Goal: Task Accomplishment & Management: Manage account settings

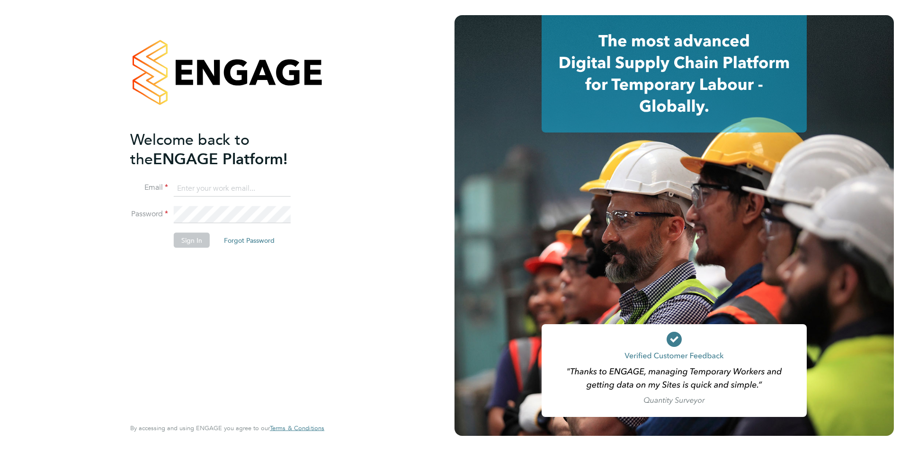
type input "[EMAIL_ADDRESS][PERSON_NAME][DOMAIN_NAME]"
click at [187, 240] on button "Sign In" at bounding box center [192, 239] width 36 height 15
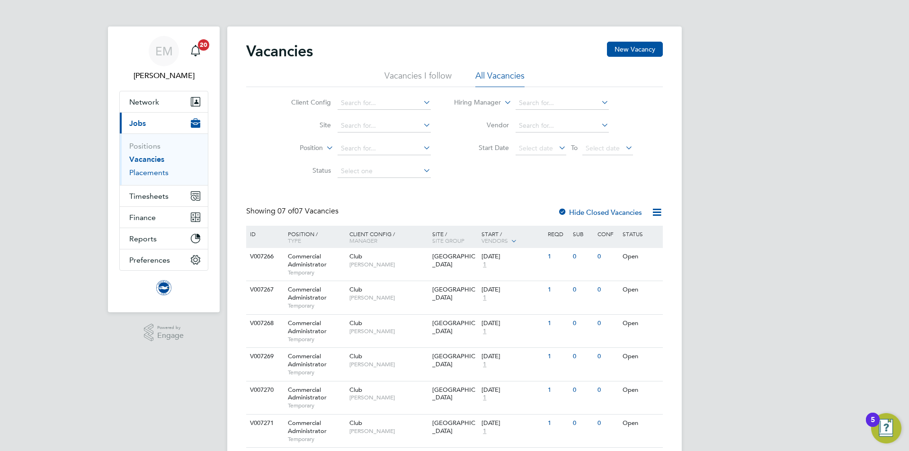
click at [145, 172] on link "Placements" at bounding box center [148, 172] width 39 height 9
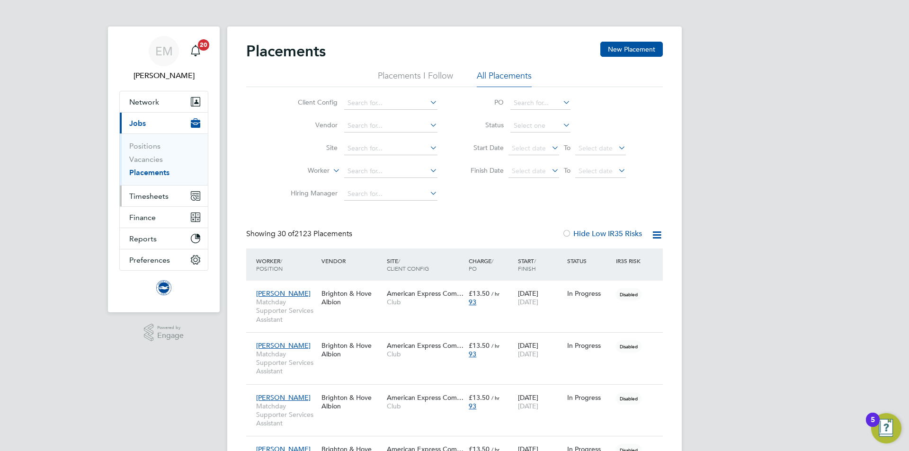
click at [151, 194] on span "Timesheets" at bounding box center [148, 196] width 39 height 9
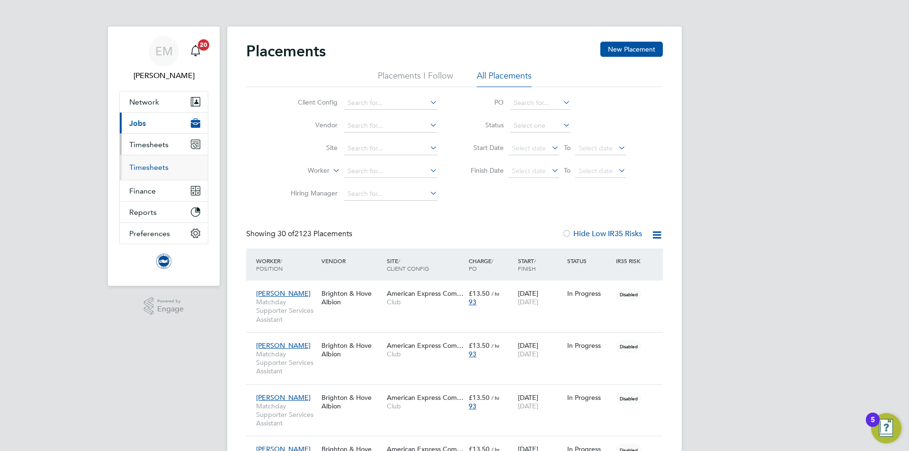
click at [155, 169] on link "Timesheets" at bounding box center [148, 167] width 39 height 9
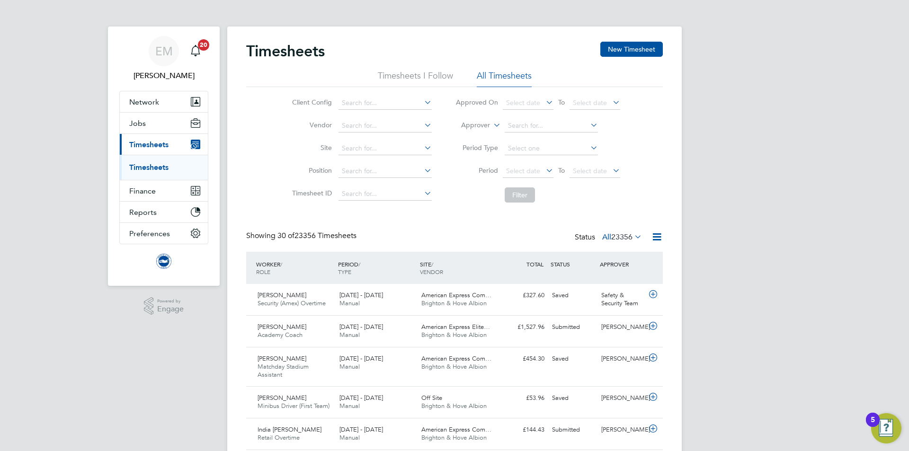
click at [468, 125] on label "Approver" at bounding box center [468, 125] width 43 height 9
click at [469, 135] on li "Worker" at bounding box center [466, 136] width 47 height 12
click at [530, 128] on input at bounding box center [551, 125] width 93 height 13
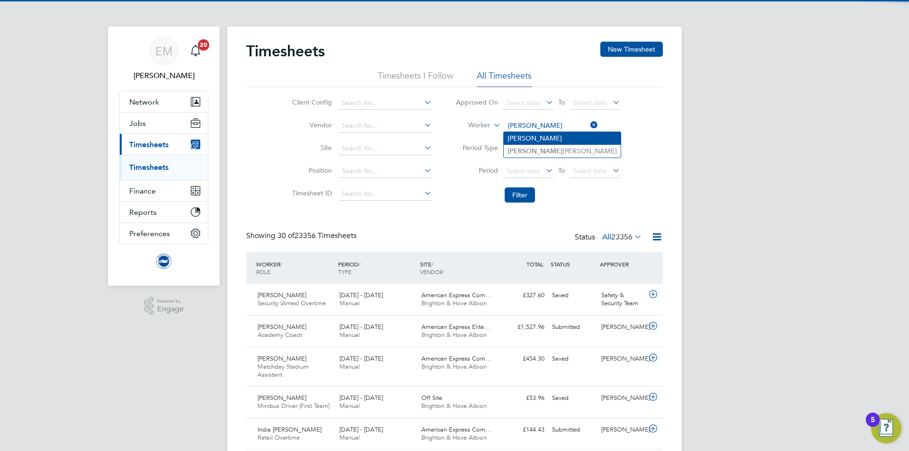
click at [542, 132] on li "Nicola Richards" at bounding box center [562, 138] width 117 height 12
type input "Nicola Richards"
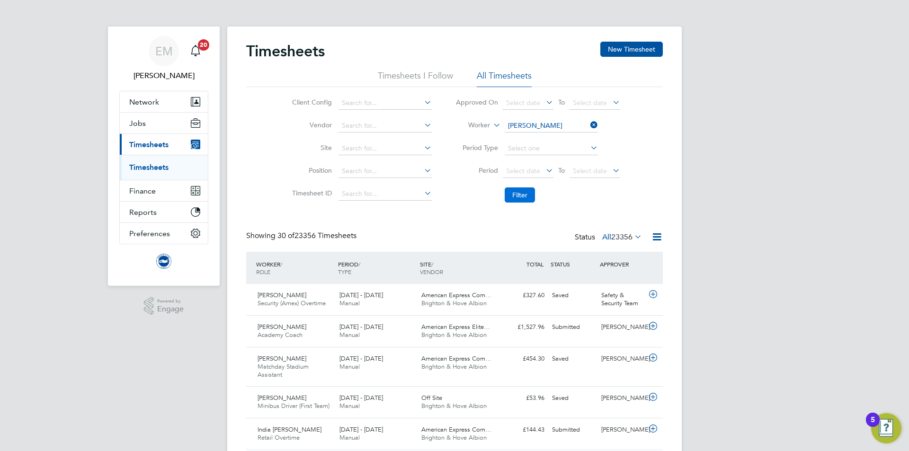
click at [519, 190] on button "Filter" at bounding box center [520, 194] width 30 height 15
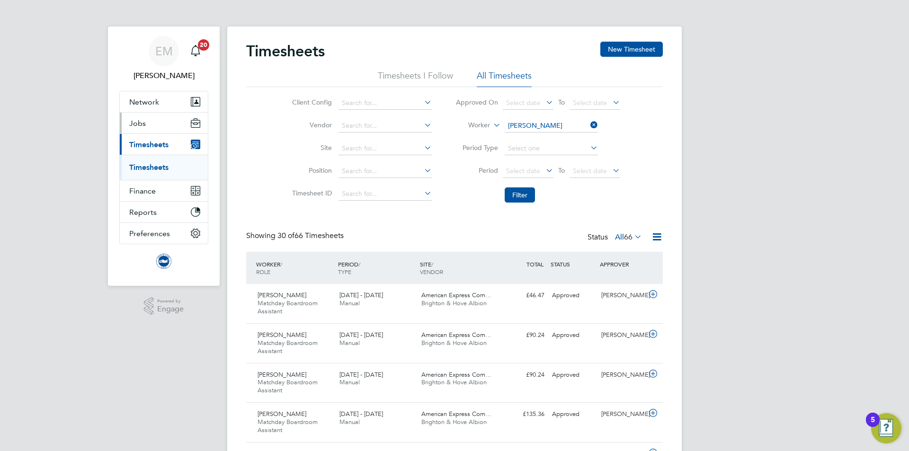
click at [147, 123] on button "Jobs" at bounding box center [164, 123] width 88 height 21
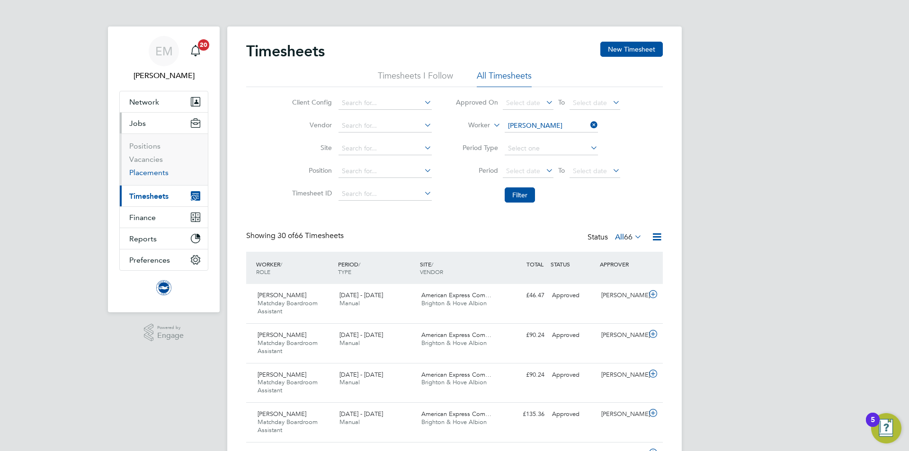
click at [150, 173] on link "Placements" at bounding box center [148, 172] width 39 height 9
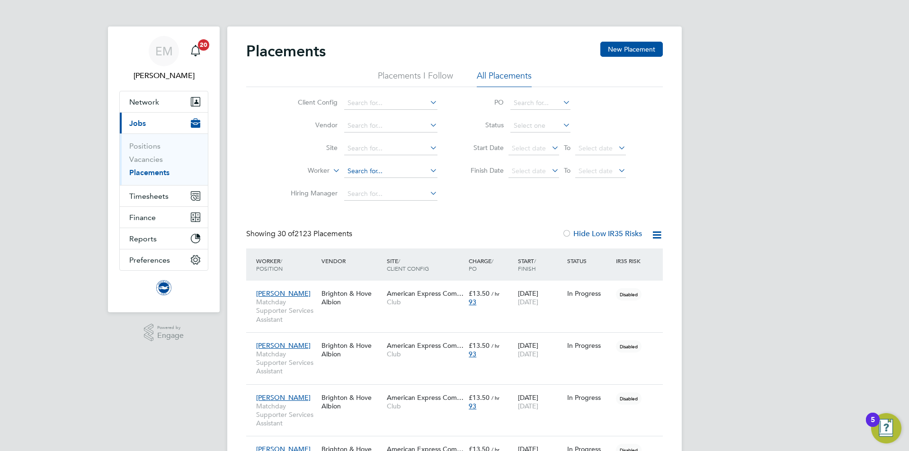
click at [354, 173] on input at bounding box center [390, 171] width 93 height 13
click at [402, 209] on b "Richards" at bounding box center [429, 210] width 55 height 8
type input "Nicola Richards"
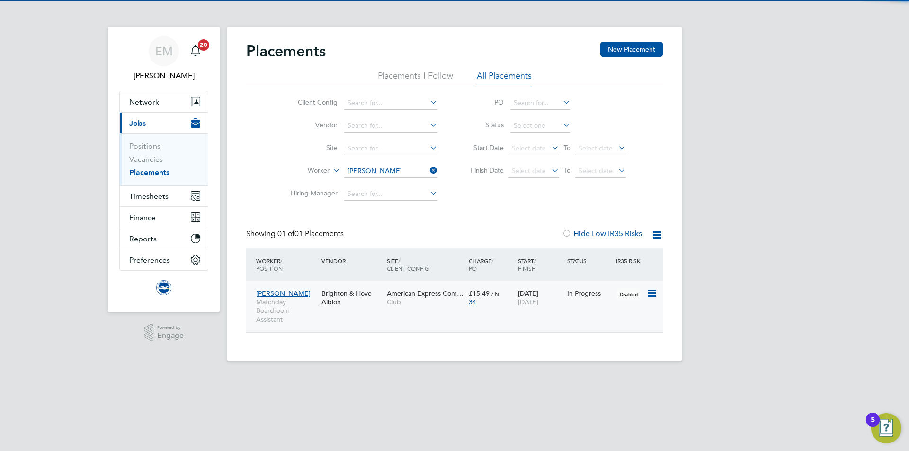
click at [433, 300] on span "Club" at bounding box center [425, 302] width 77 height 9
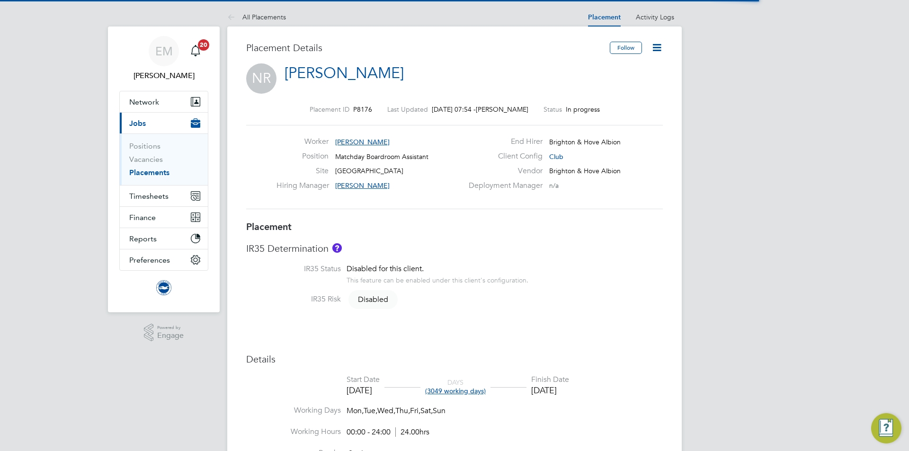
click at [656, 48] on icon at bounding box center [657, 48] width 12 height 12
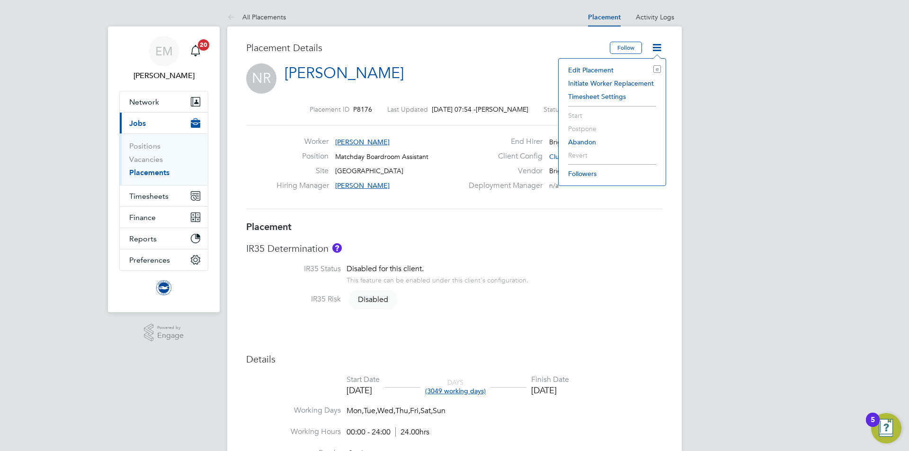
click at [601, 70] on li "Edit Placement e" at bounding box center [612, 69] width 98 height 13
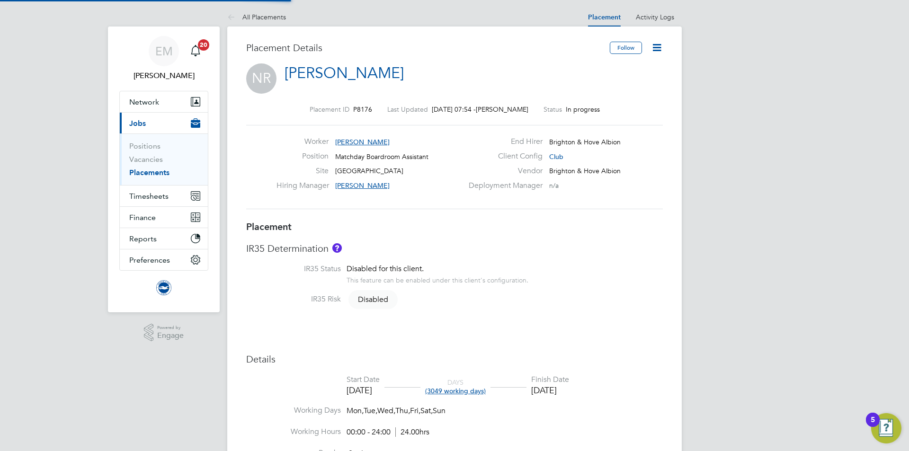
type input "Aimee Thomas-Milne"
type input "Olivia Perkins"
type input "27 Mar 2019"
type input "31 Jul 2027"
type input "00:00"
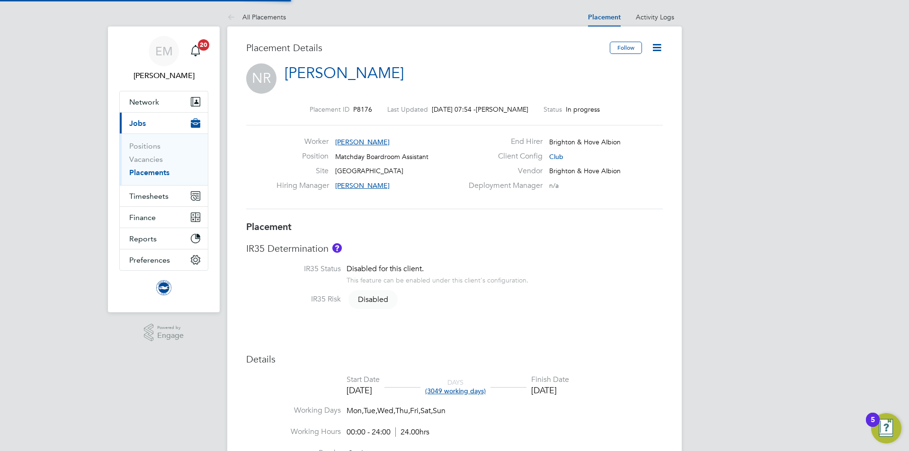
type input "00:00"
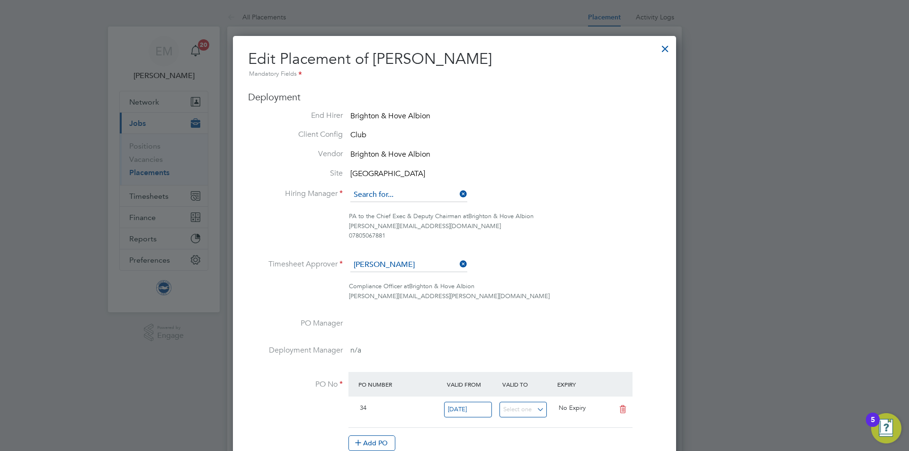
click at [372, 199] on input at bounding box center [408, 195] width 117 height 14
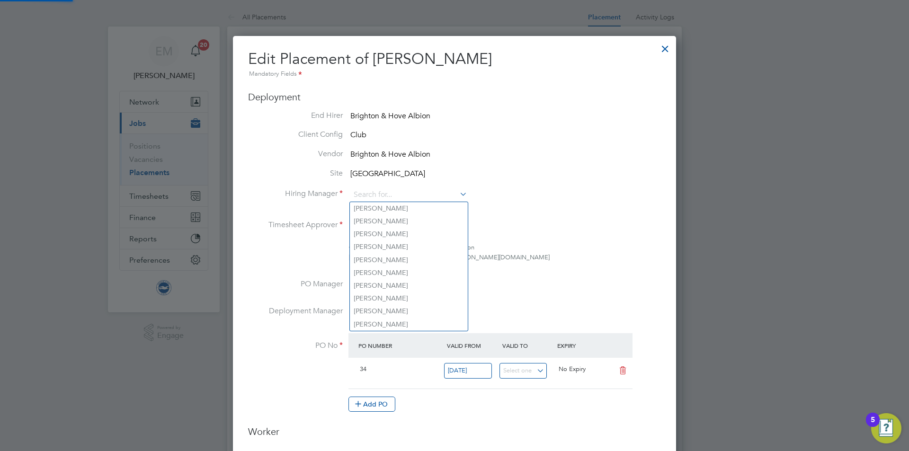
click at [605, 159] on li "Vendor Brighton & Hove Albion" at bounding box center [454, 155] width 413 height 12
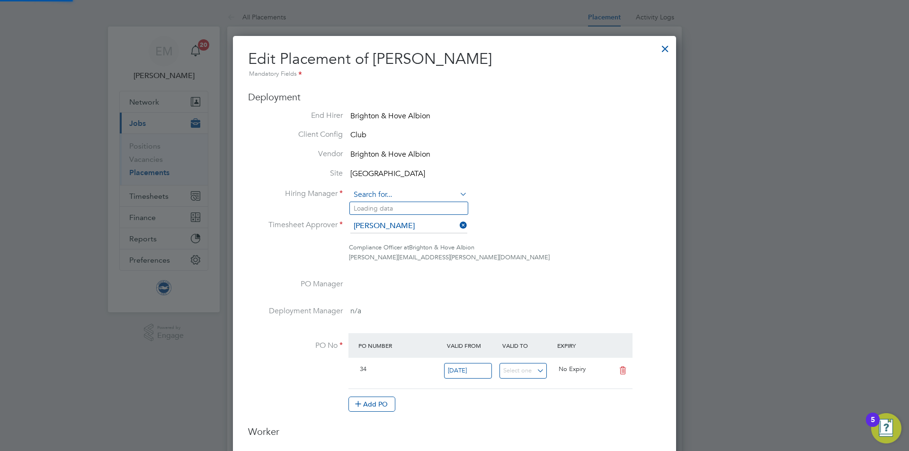
click at [423, 192] on input at bounding box center [408, 195] width 117 height 14
click at [408, 204] on li "Aimee Thomas-Milne" at bounding box center [409, 208] width 118 height 13
type input "Aimee Thomas-Milne"
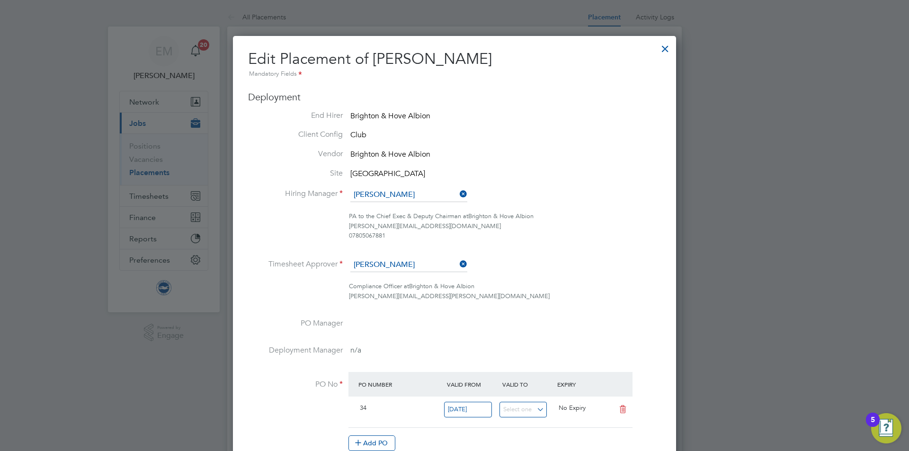
click at [394, 257] on ul "End Hirer Brighton & Hove Albion Client Config Club Vendor Brighton & Hove Albi…" at bounding box center [454, 286] width 413 height 350
click at [394, 259] on input at bounding box center [408, 265] width 117 height 14
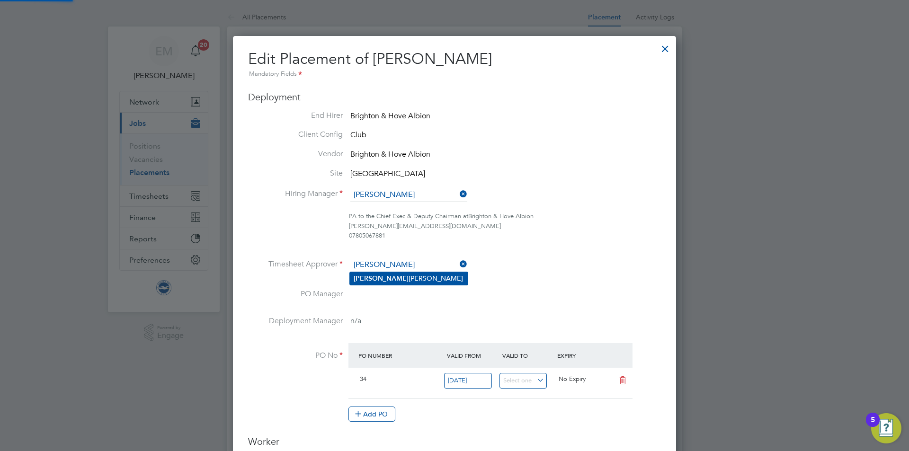
click at [403, 279] on li "Aimee Thomas-Milne" at bounding box center [409, 278] width 118 height 13
type input "Aimee Thomas-Milne"
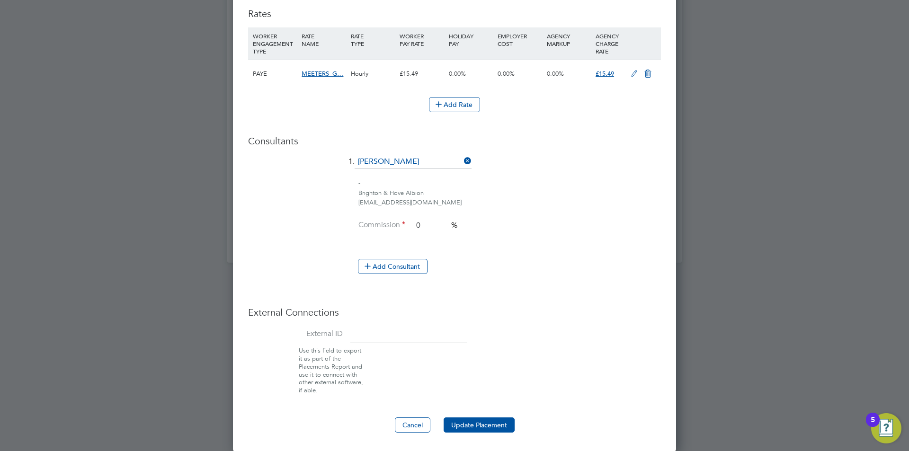
click at [454, 421] on button "Update Placement" at bounding box center [479, 424] width 71 height 15
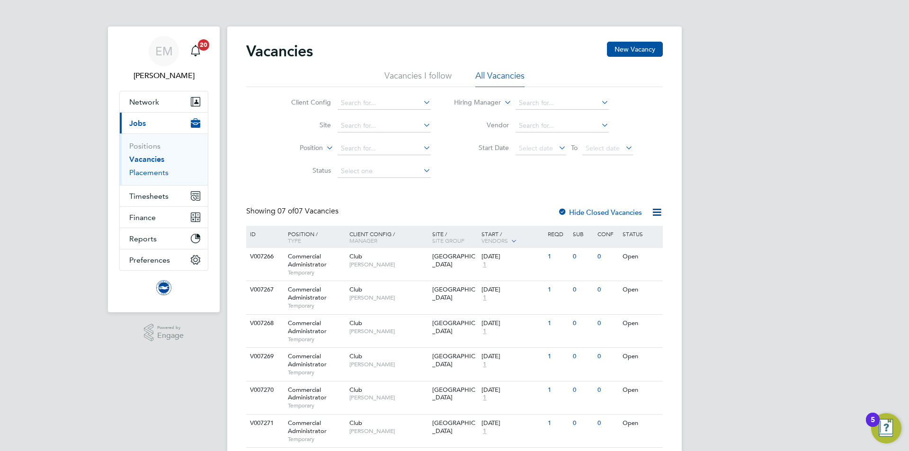
click at [131, 172] on link "Placements" at bounding box center [148, 172] width 39 height 9
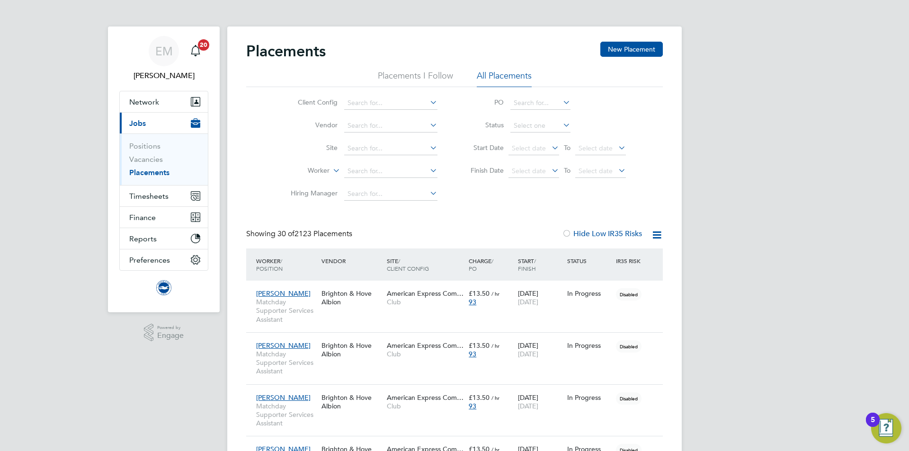
click at [380, 178] on li "Worker" at bounding box center [360, 171] width 178 height 23
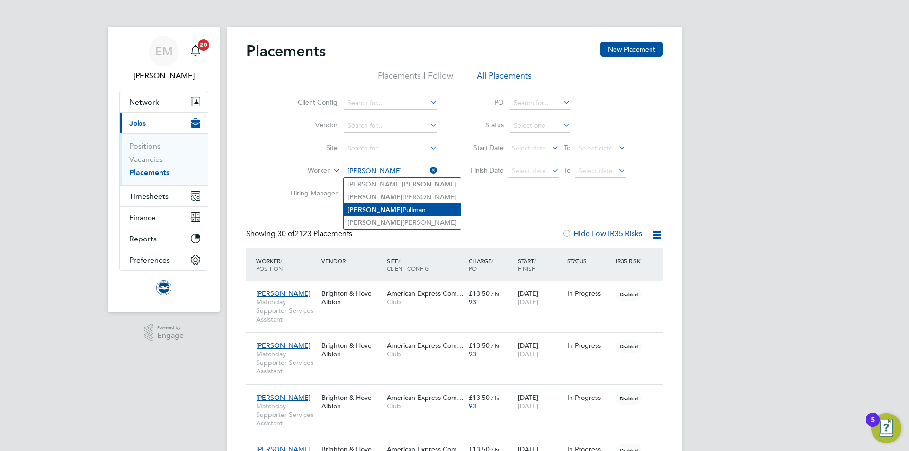
click at [382, 209] on li "Barry Pullman" at bounding box center [402, 210] width 117 height 13
type input "Barry Pullman"
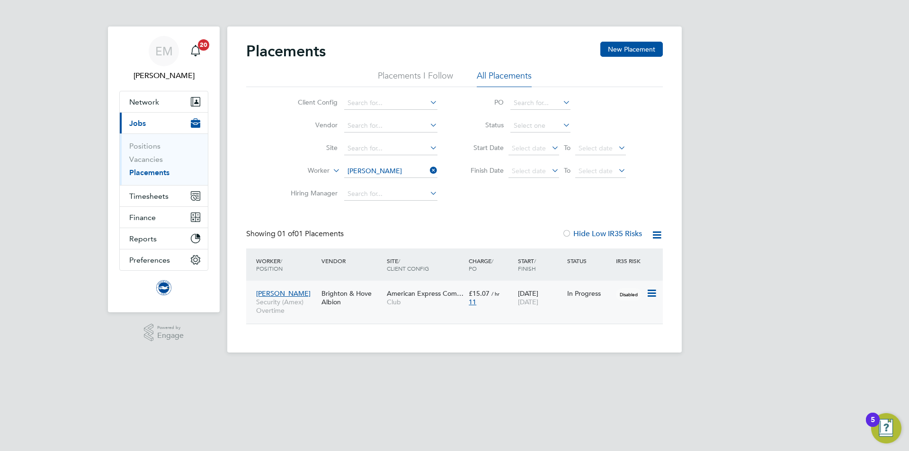
click at [364, 306] on div "Brighton & Hove Albion" at bounding box center [351, 297] width 65 height 27
click at [355, 167] on input at bounding box center [390, 171] width 93 height 13
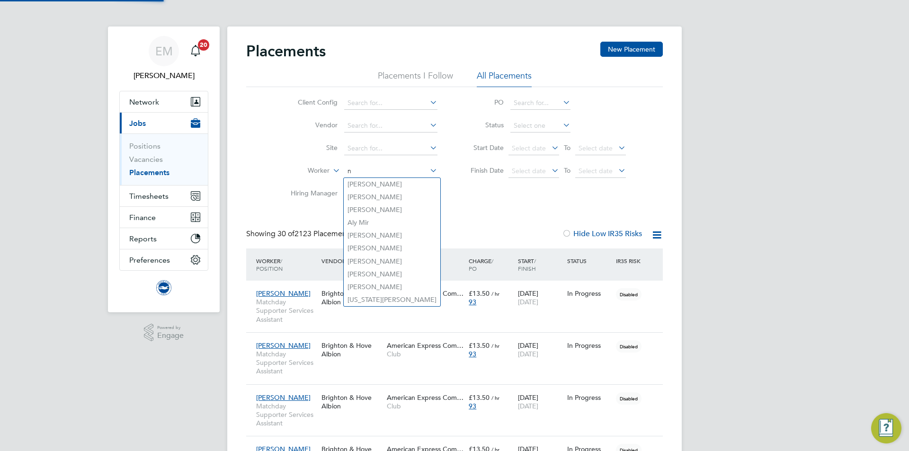
scroll to position [27, 82]
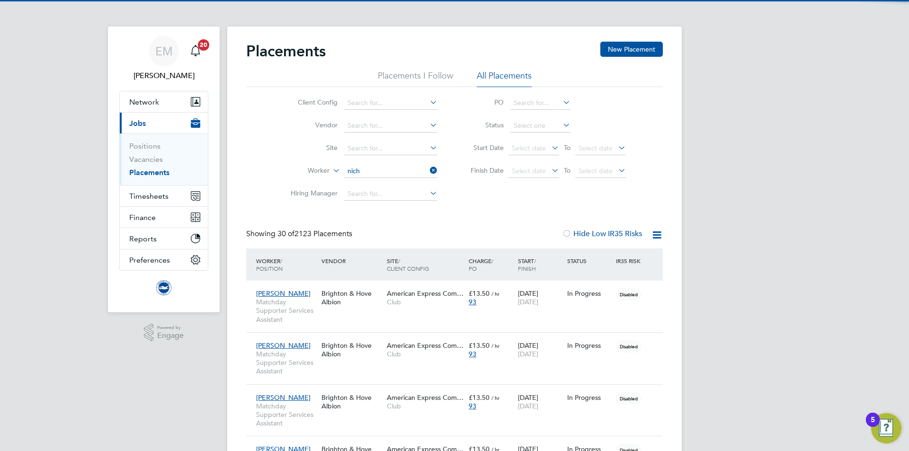
click at [405, 182] on li "Samuel Nich olson" at bounding box center [409, 184] width 131 height 13
type input "Samuel Nicholson"
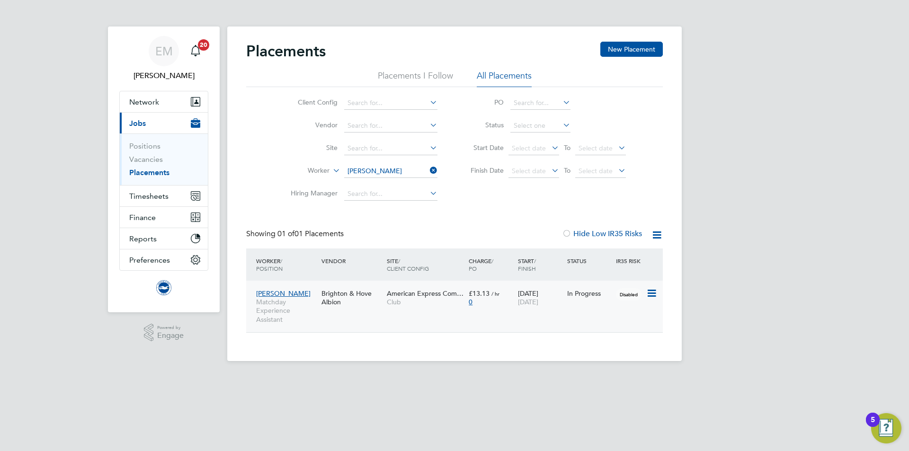
click at [345, 314] on div "Samuel Nicholson Matchday Experience Assistant Brighton & Hove Albion American …" at bounding box center [454, 307] width 417 height 52
click at [315, 303] on span "Matchday Experience Assistant" at bounding box center [286, 311] width 61 height 26
click at [163, 183] on ul "Positions Vacancies Placements" at bounding box center [164, 159] width 88 height 52
click at [157, 194] on span "Timesheets" at bounding box center [148, 196] width 39 height 9
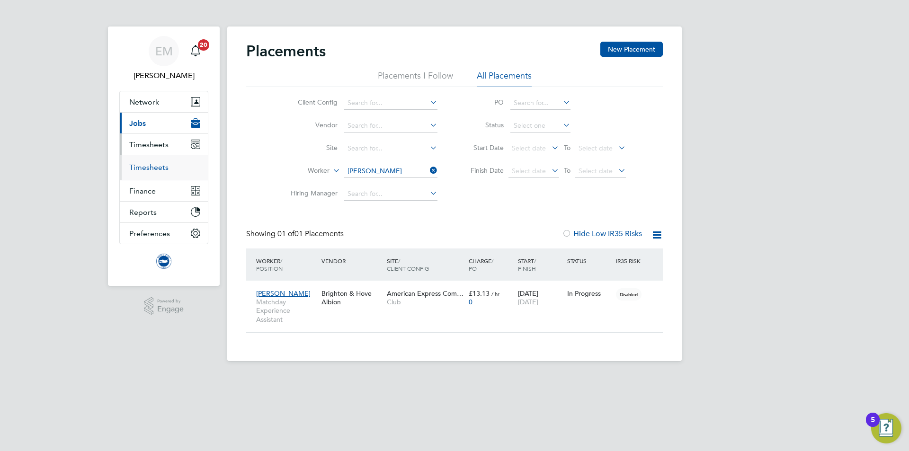
click at [145, 166] on link "Timesheets" at bounding box center [148, 167] width 39 height 9
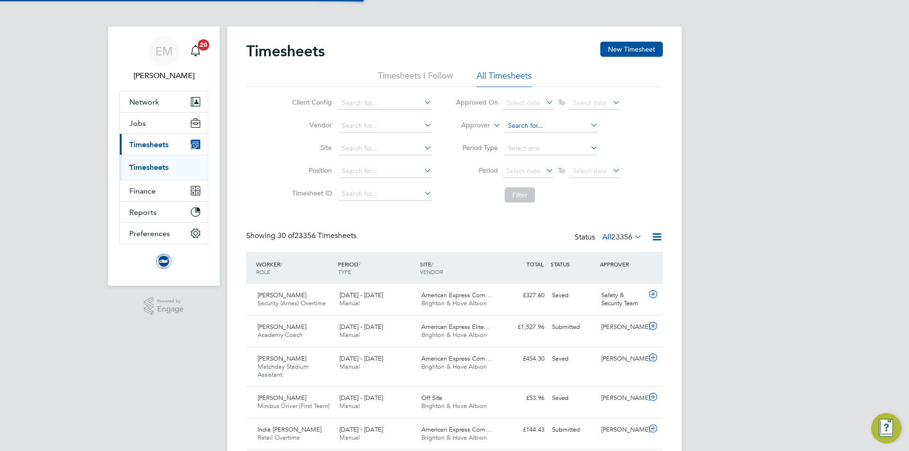
click at [529, 126] on input at bounding box center [551, 125] width 93 height 13
click at [544, 139] on li "Jemm a Thrower" at bounding box center [551, 138] width 94 height 13
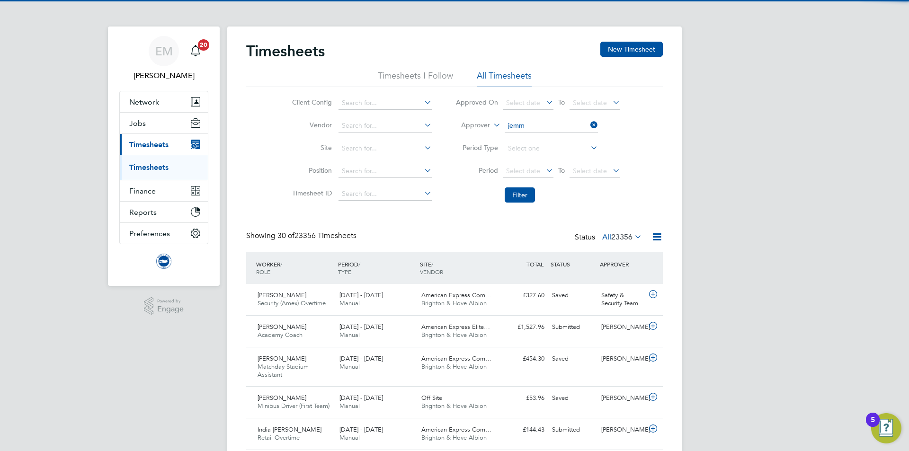
type input "Jemma Thrower"
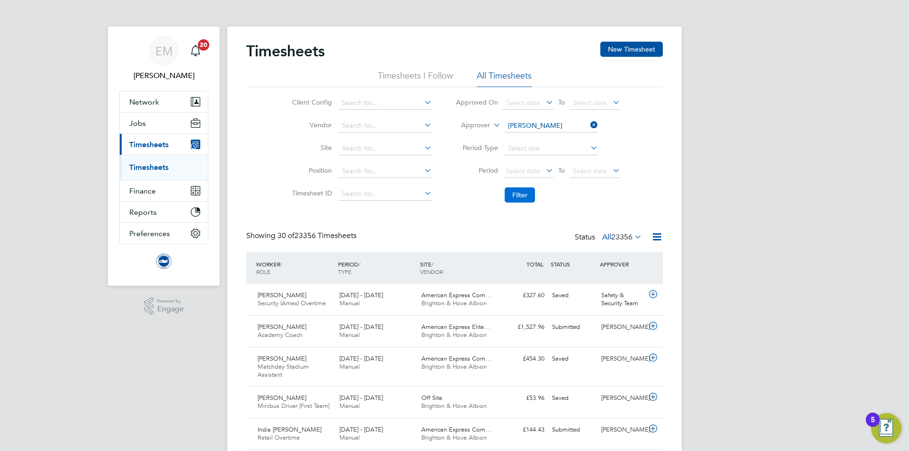
click at [514, 196] on button "Filter" at bounding box center [520, 194] width 30 height 15
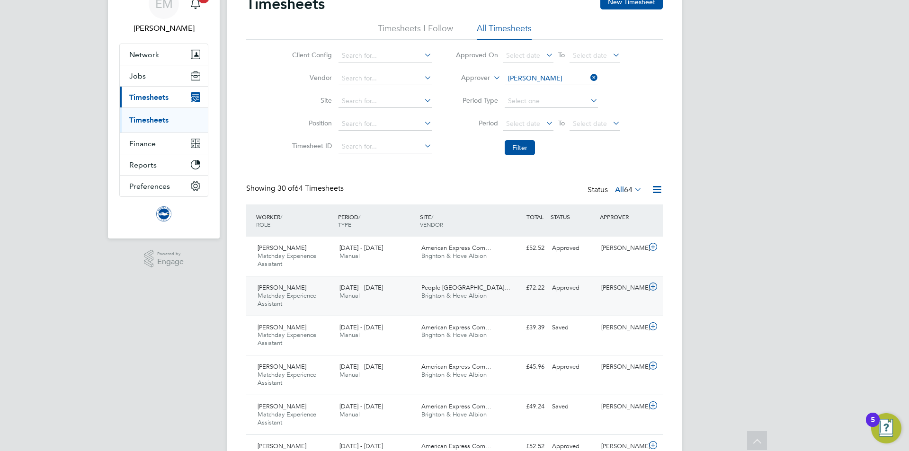
click at [510, 295] on div "£72.22 Approved" at bounding box center [523, 288] width 49 height 16
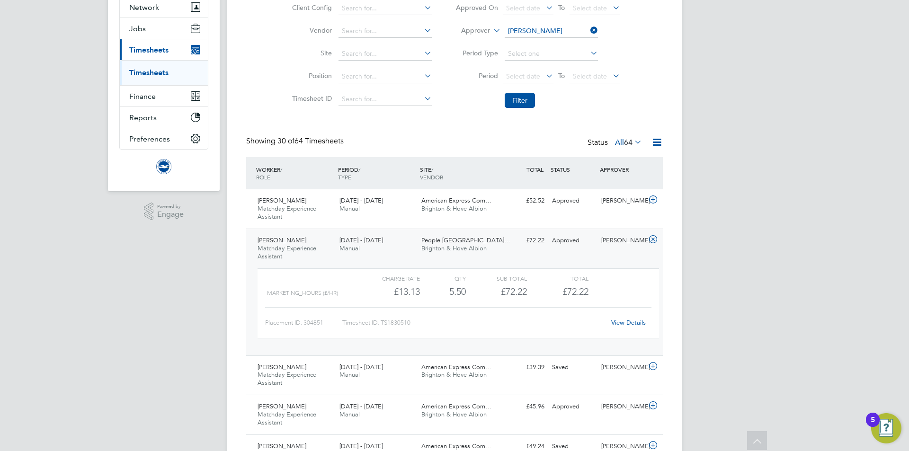
click at [439, 243] on span "People Pension Stadium…" at bounding box center [465, 240] width 89 height 8
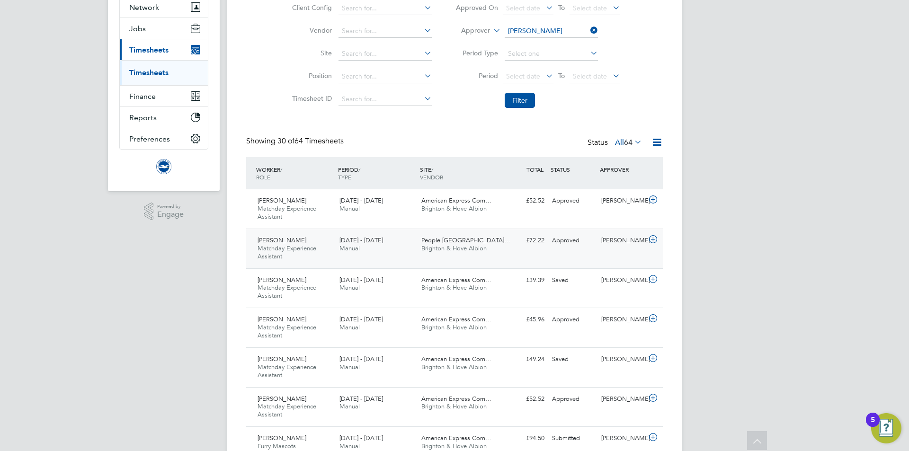
click at [445, 248] on span "Brighton & Hove Albion" at bounding box center [453, 248] width 65 height 8
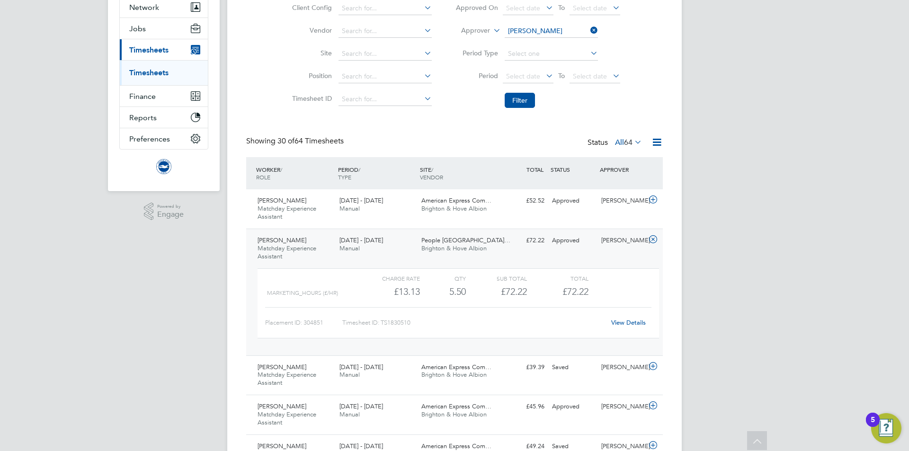
click at [445, 248] on span "Brighton & Hove Albion" at bounding box center [453, 248] width 65 height 8
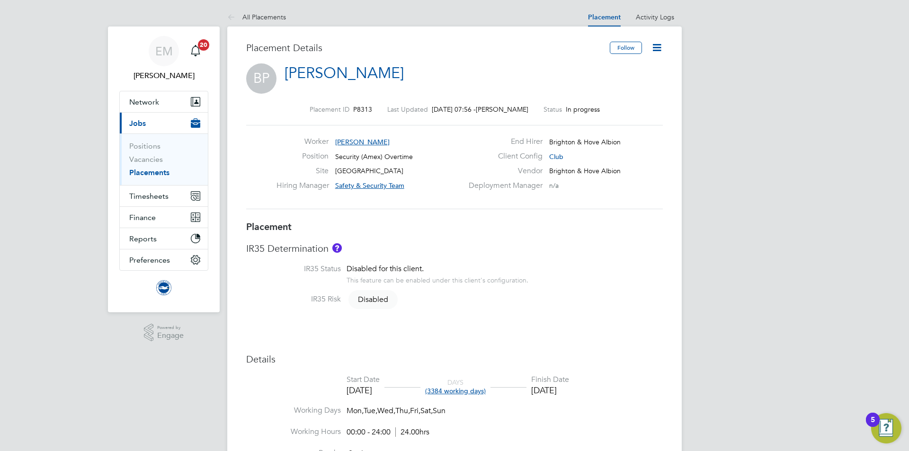
click at [663, 45] on icon at bounding box center [657, 48] width 12 height 12
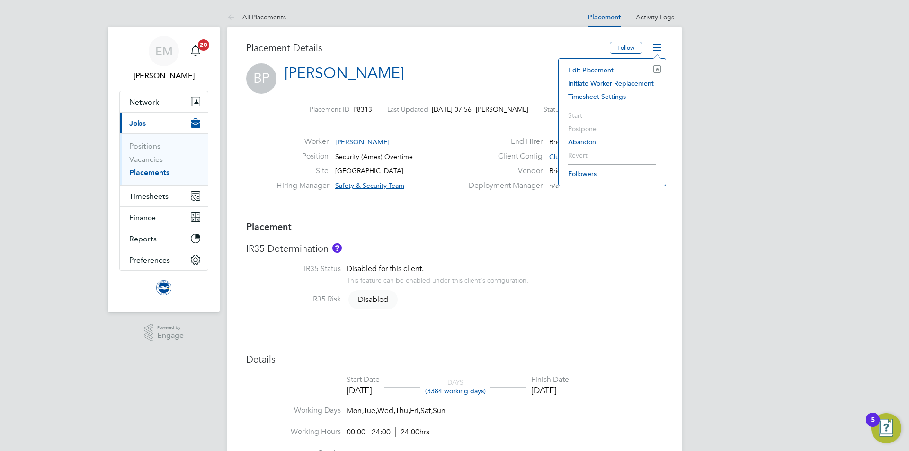
click at [483, 59] on div "Placement Details" at bounding box center [424, 53] width 356 height 22
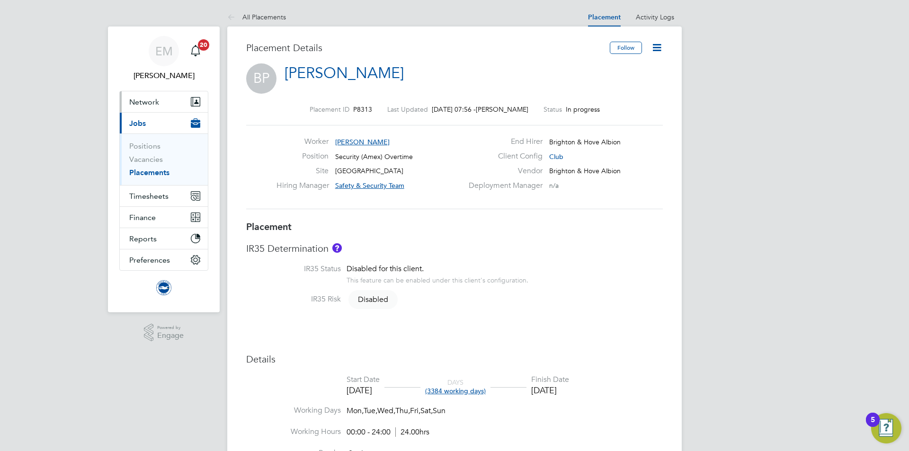
click at [156, 107] on button "Network" at bounding box center [164, 101] width 88 height 21
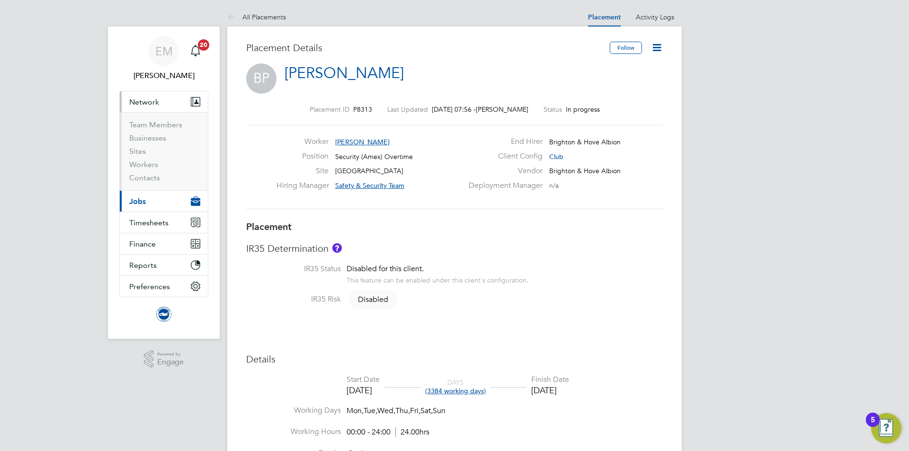
click at [143, 160] on li "Sites" at bounding box center [164, 153] width 71 height 13
click at [142, 161] on link "Workers" at bounding box center [143, 164] width 29 height 9
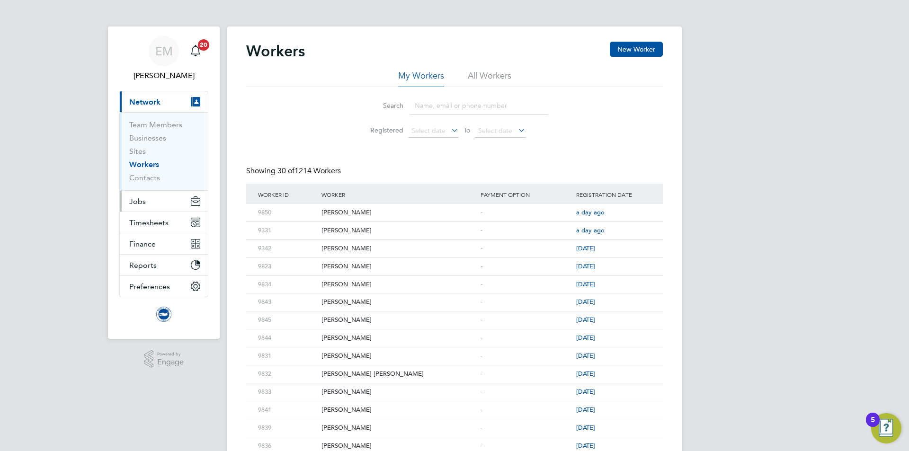
click at [129, 198] on span "Jobs" at bounding box center [137, 201] width 17 height 9
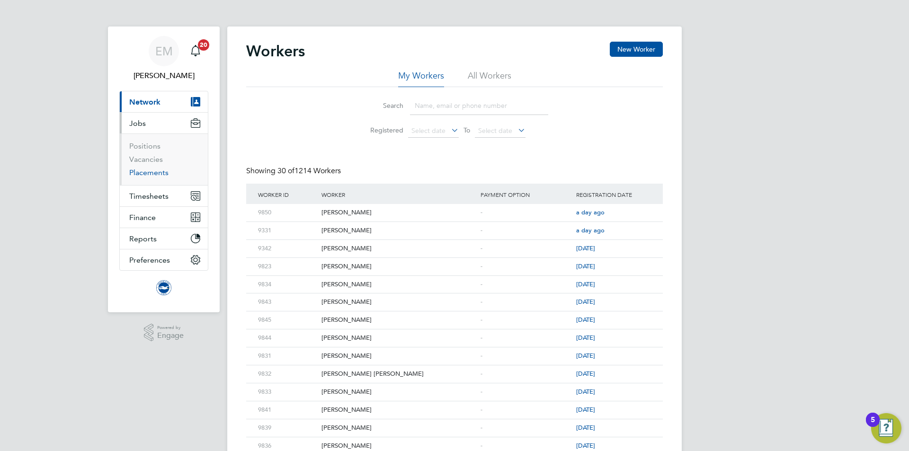
click at [142, 172] on link "Placements" at bounding box center [148, 172] width 39 height 9
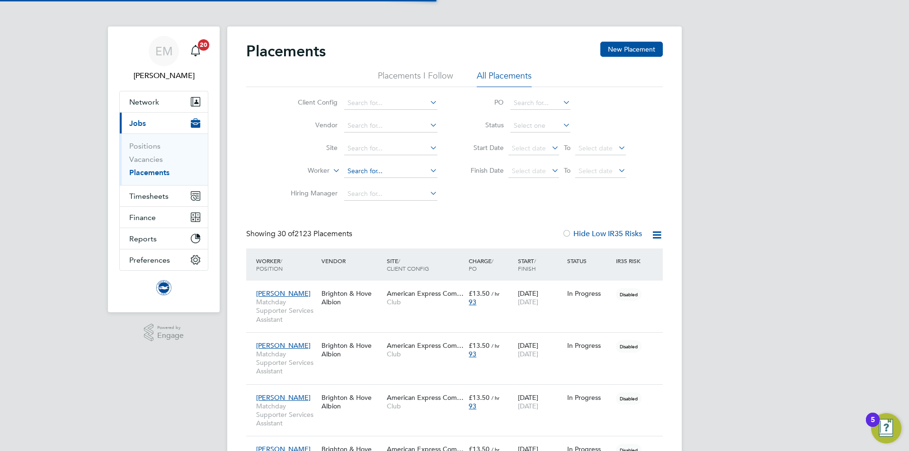
click at [359, 169] on input at bounding box center [390, 171] width 93 height 13
click at [402, 186] on b "Pullm" at bounding box center [411, 184] width 18 height 8
type input "Barry Pullman"
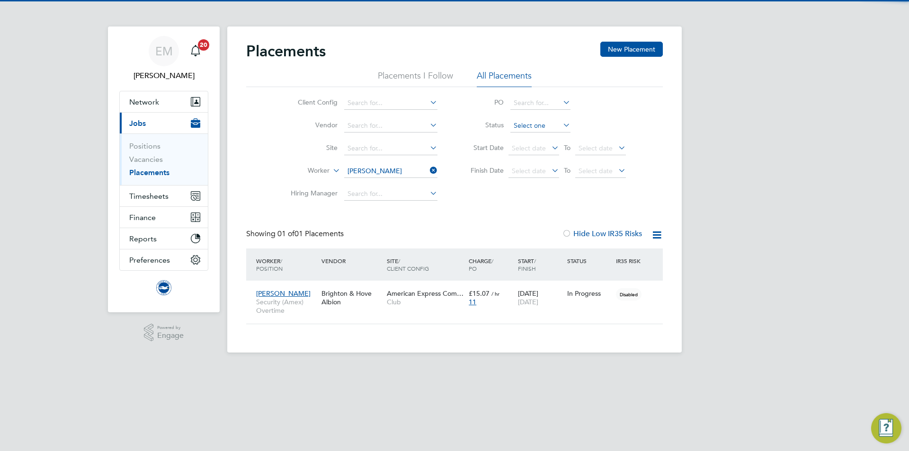
click at [542, 120] on input at bounding box center [540, 125] width 60 height 13
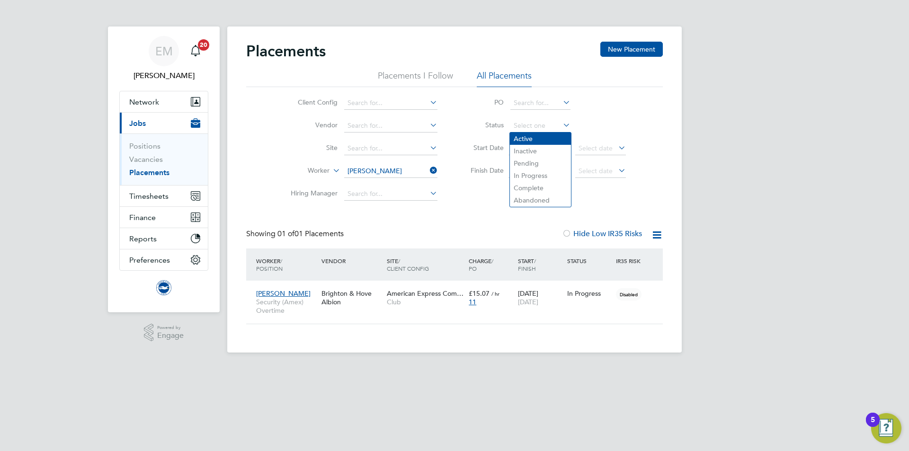
click at [524, 141] on li "Active" at bounding box center [540, 139] width 61 height 12
type input "Active"
click at [138, 103] on span "Network" at bounding box center [144, 102] width 30 height 9
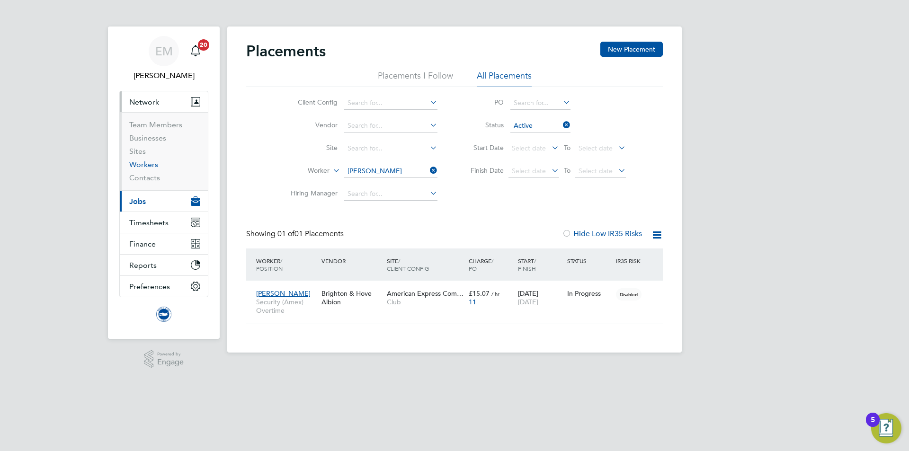
click at [151, 167] on link "Workers" at bounding box center [143, 164] width 29 height 9
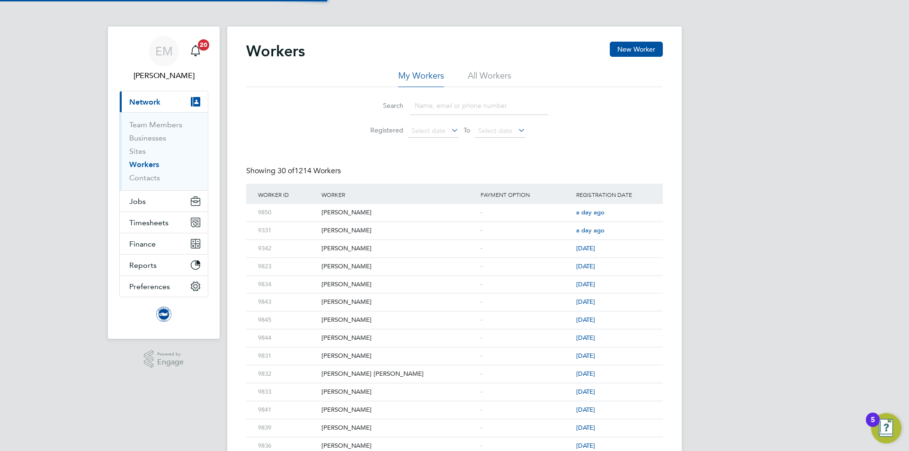
click at [484, 70] on div "Workers New Worker" at bounding box center [454, 56] width 417 height 28
click at [475, 82] on li "All Workers" at bounding box center [490, 78] width 44 height 17
click at [458, 114] on input at bounding box center [479, 106] width 138 height 18
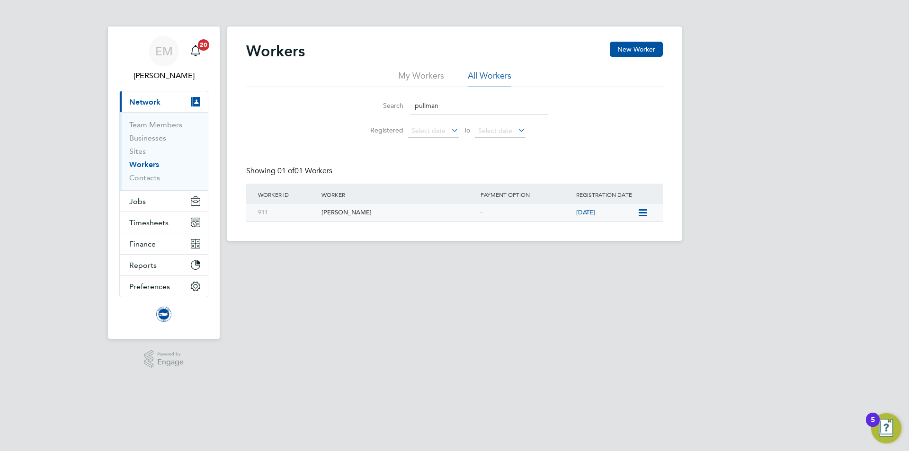
type input "pullman"
click at [642, 210] on icon at bounding box center [641, 212] width 9 height 11
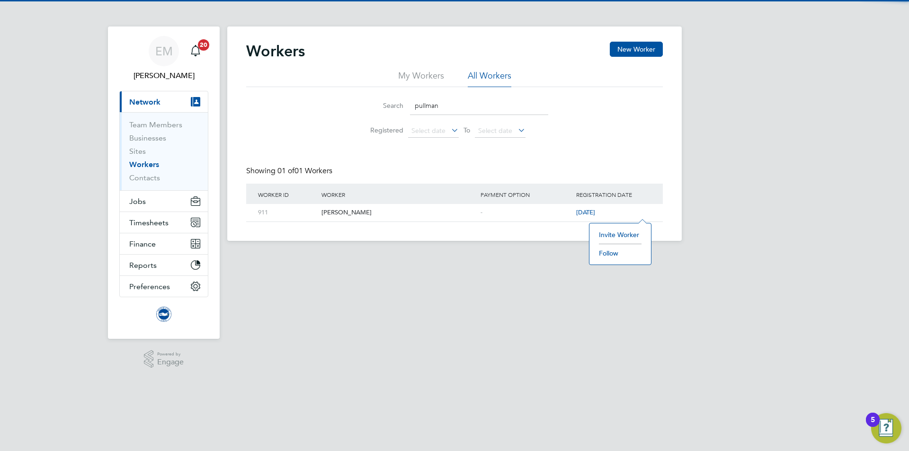
click at [612, 236] on li "Invite Worker" at bounding box center [620, 234] width 52 height 13
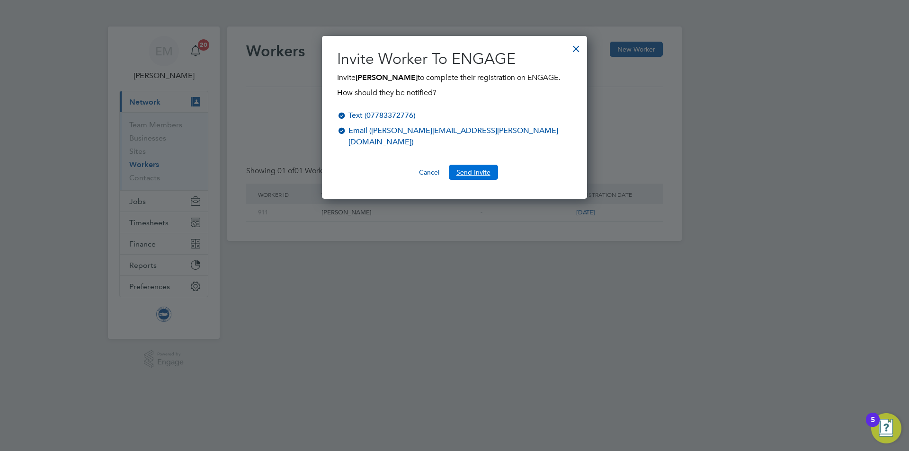
click at [462, 165] on button "Send Invite" at bounding box center [473, 172] width 49 height 15
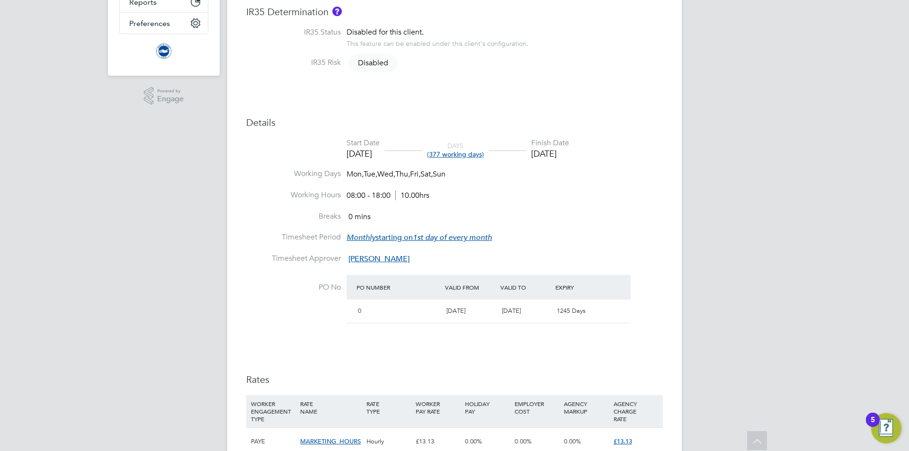
scroll to position [130, 0]
